Goal: Navigation & Orientation: Find specific page/section

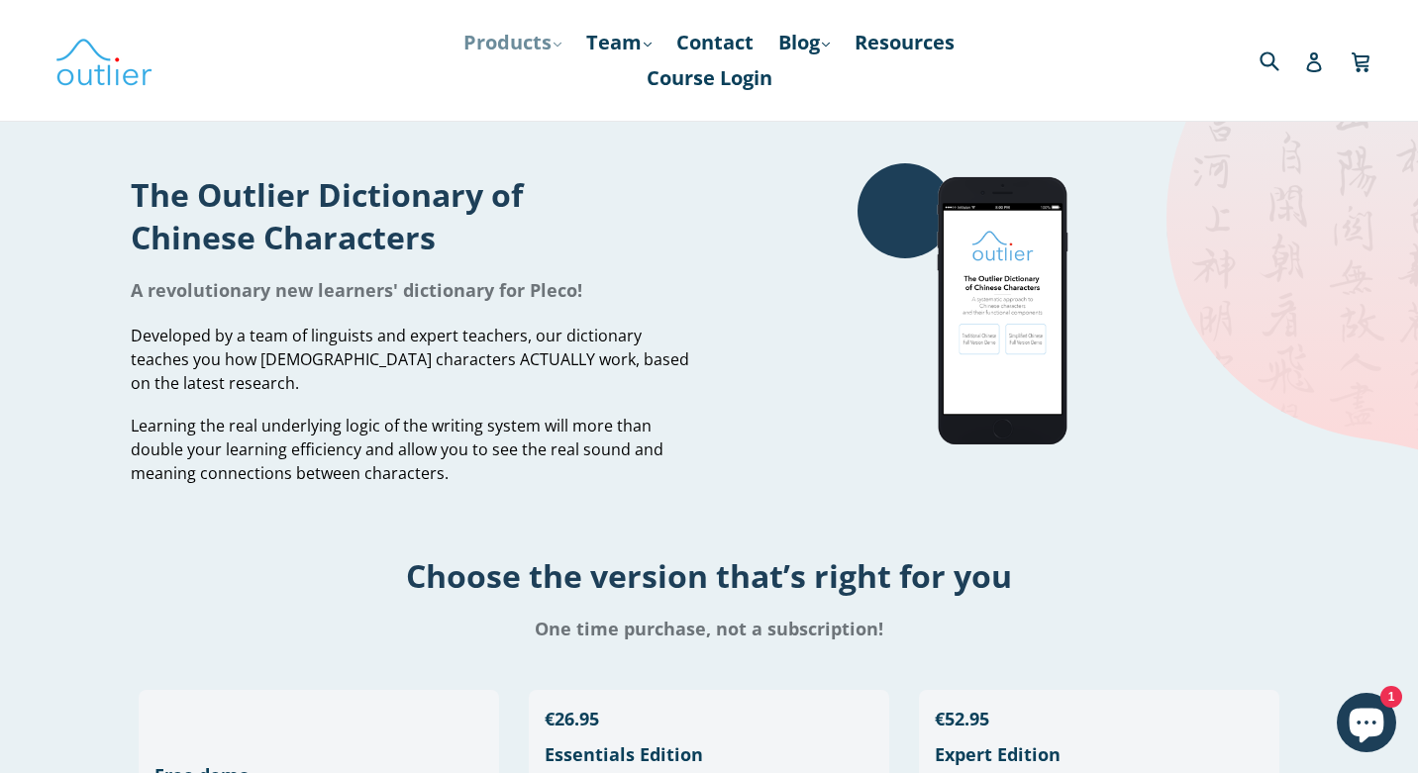
click at [554, 48] on icon ".cls-1{fill:#231f20}" at bounding box center [558, 45] width 8 height 8
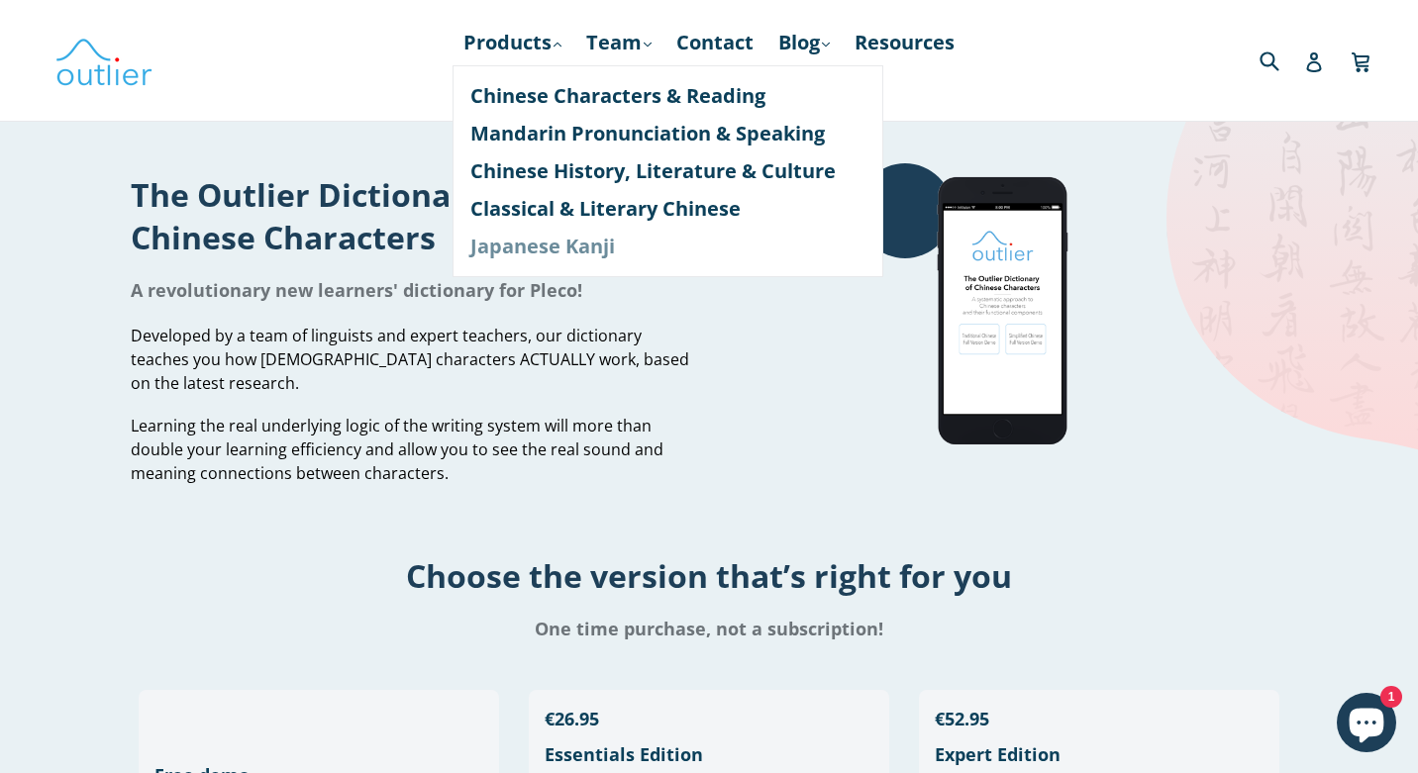
click at [517, 255] on link "Japanese Kanji" at bounding box center [667, 247] width 395 height 38
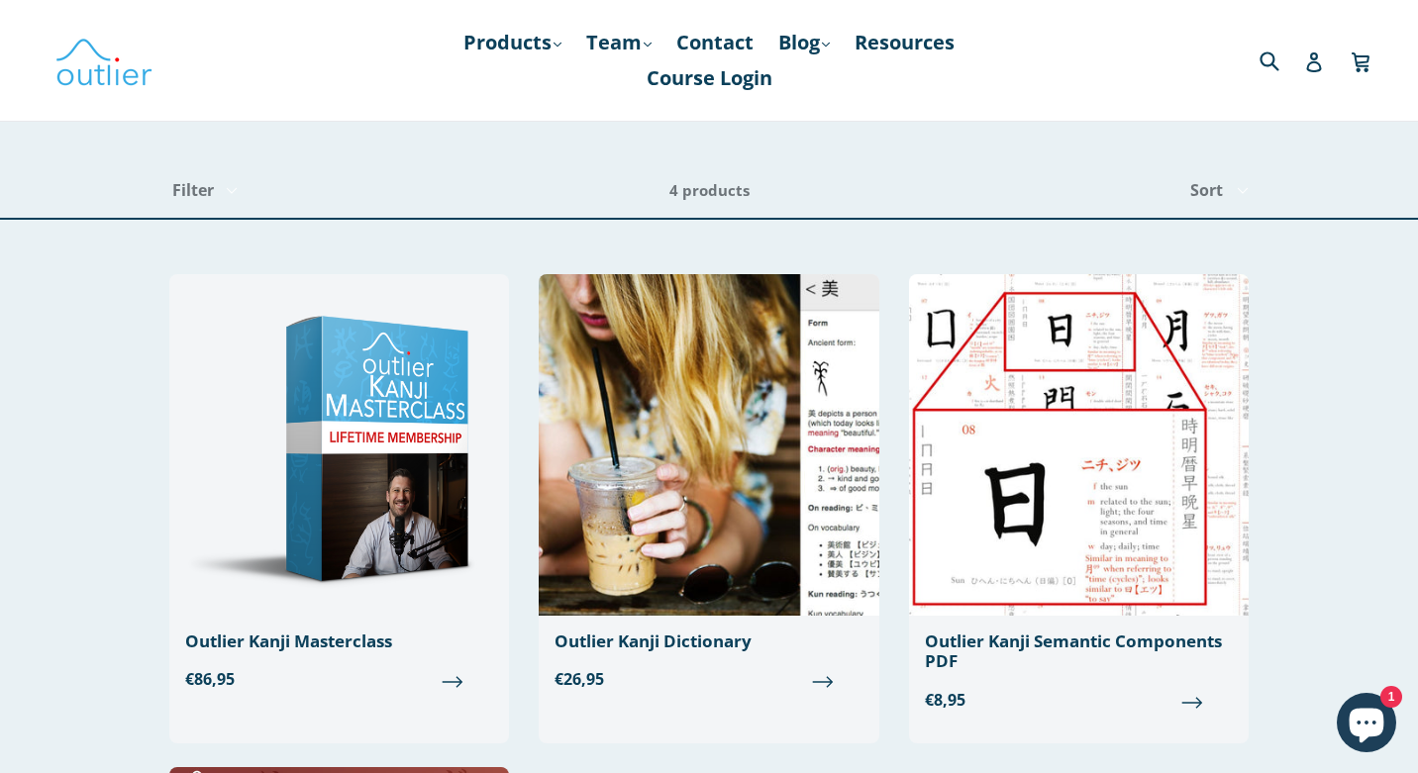
click at [507, 2] on nav "Products .cls-1{fill:#231f20} expand Chinese Characters & Reading Mandarin Pron…" at bounding box center [709, 60] width 655 height 121
click at [507, 46] on link "Products .cls-1{fill:#231f20} expand" at bounding box center [513, 43] width 118 height 36
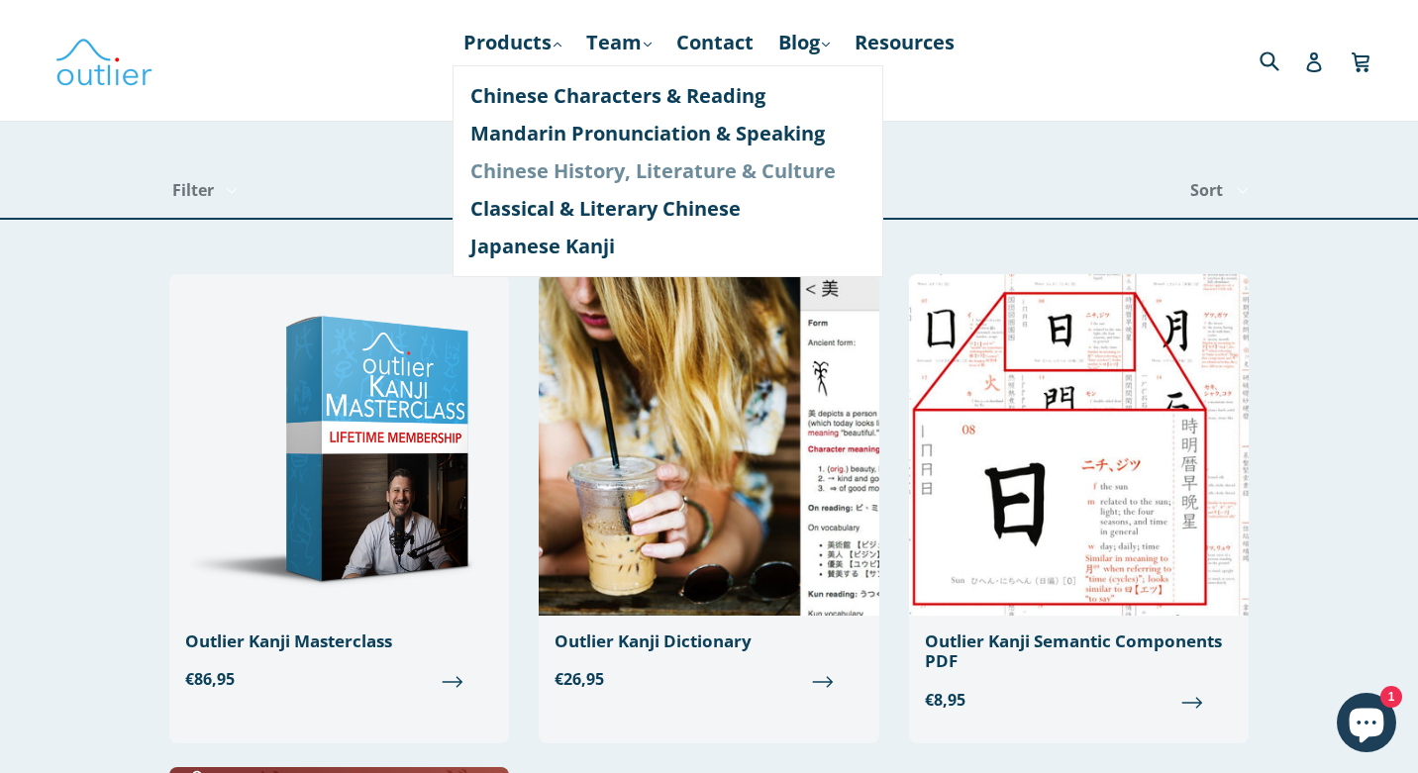
click at [532, 175] on link "Chinese History, Literature & Culture" at bounding box center [667, 172] width 395 height 38
